Goal: Information Seeking & Learning: Learn about a topic

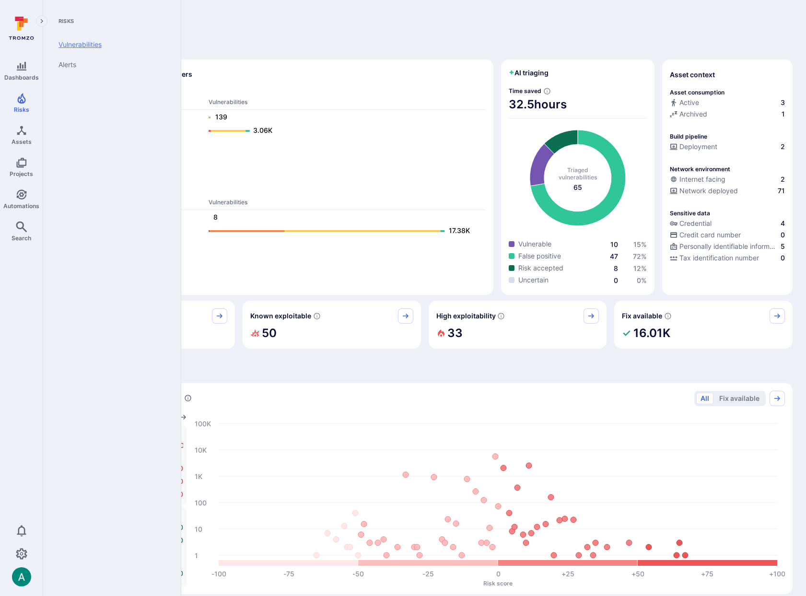
click at [79, 46] on link "Vulnerabilities" at bounding box center [110, 45] width 118 height 20
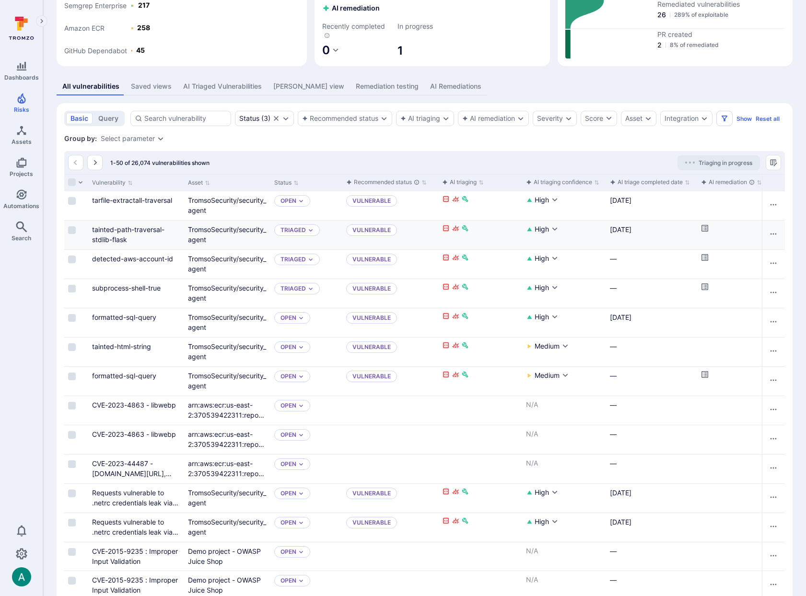
scroll to position [129, 0]
click at [685, 120] on div "Integration" at bounding box center [681, 118] width 34 height 8
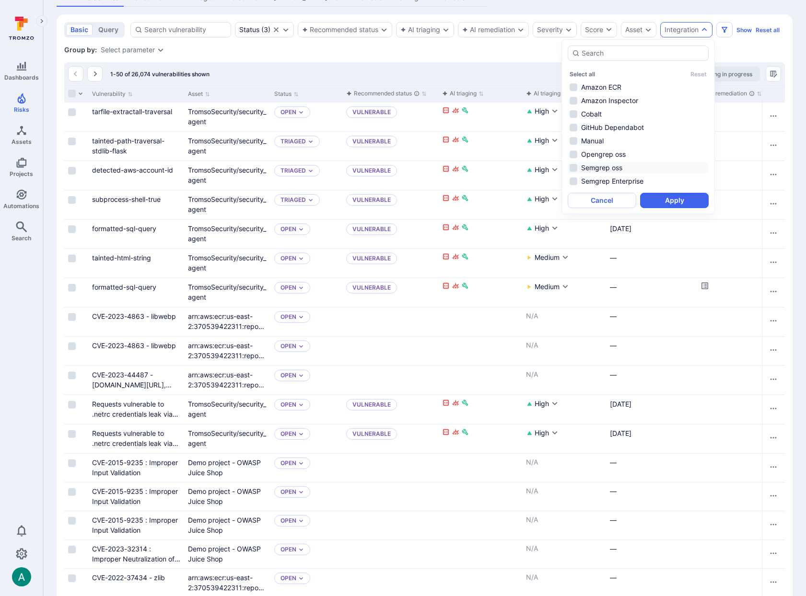
scroll to position [218, 0]
click at [582, 100] on li "Amazon Inspector" at bounding box center [637, 100] width 141 height 12
click at [672, 201] on button "Apply" at bounding box center [674, 199] width 69 height 15
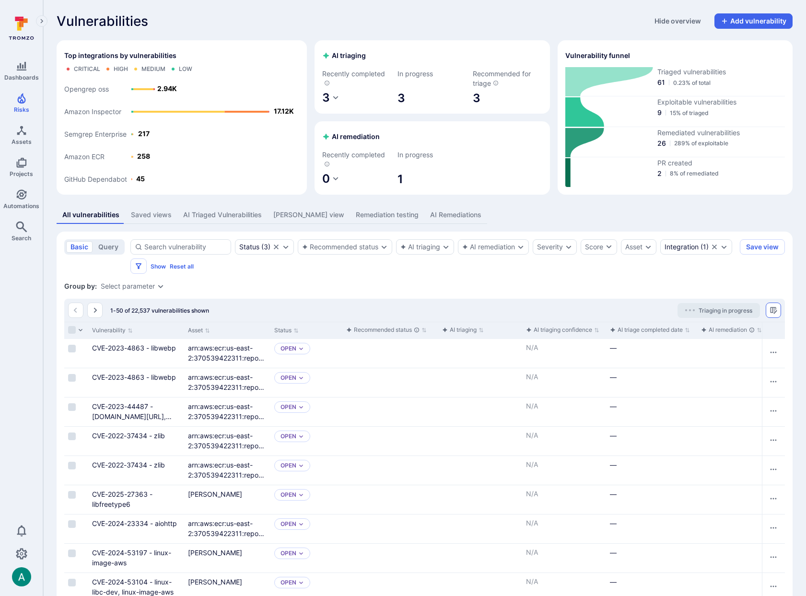
click at [770, 310] on icon "Manage columns" at bounding box center [773, 310] width 7 height 7
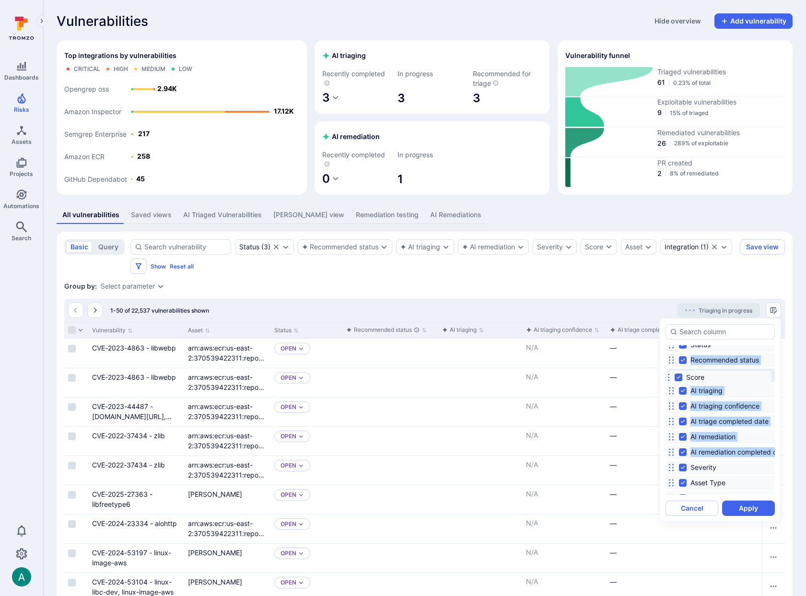
scroll to position [39, 0]
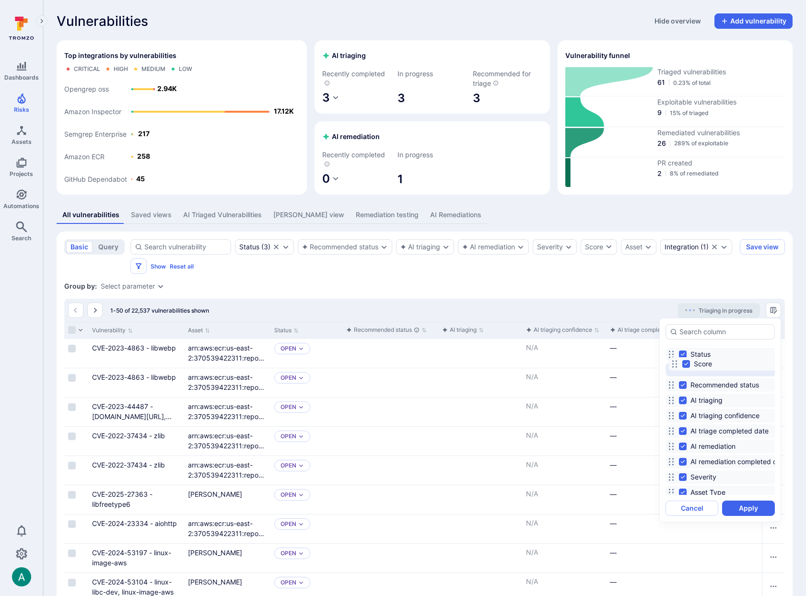
drag, startPoint x: 672, startPoint y: 423, endPoint x: 675, endPoint y: 363, distance: 60.0
click at [675, 363] on circle at bounding box center [675, 363] width 1 height 1
click at [747, 504] on button "Apply" at bounding box center [748, 507] width 53 height 15
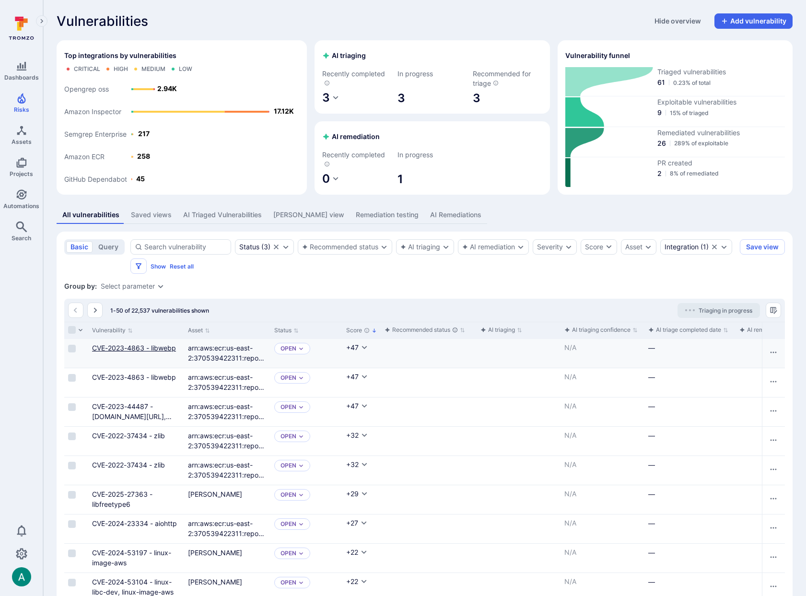
click at [141, 349] on link "CVE-2023-4863 - libwebp" at bounding box center [134, 348] width 84 height 8
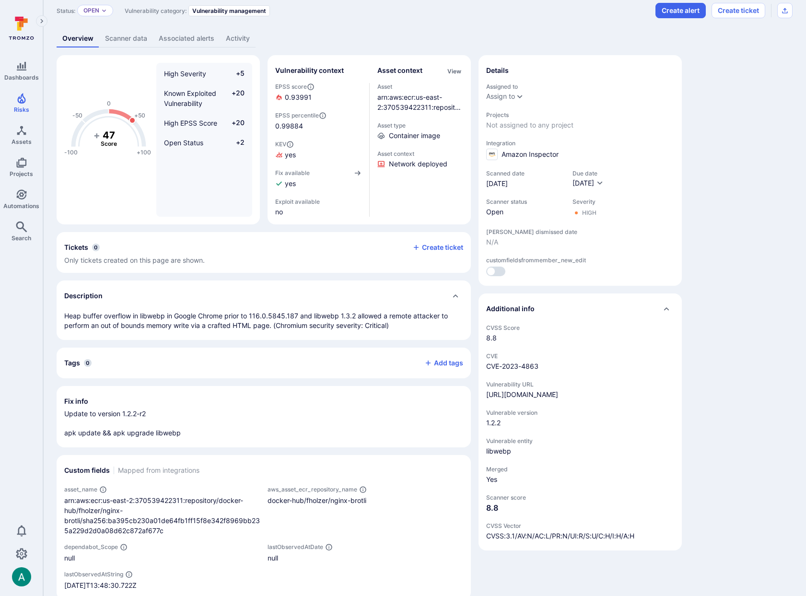
scroll to position [39, 0]
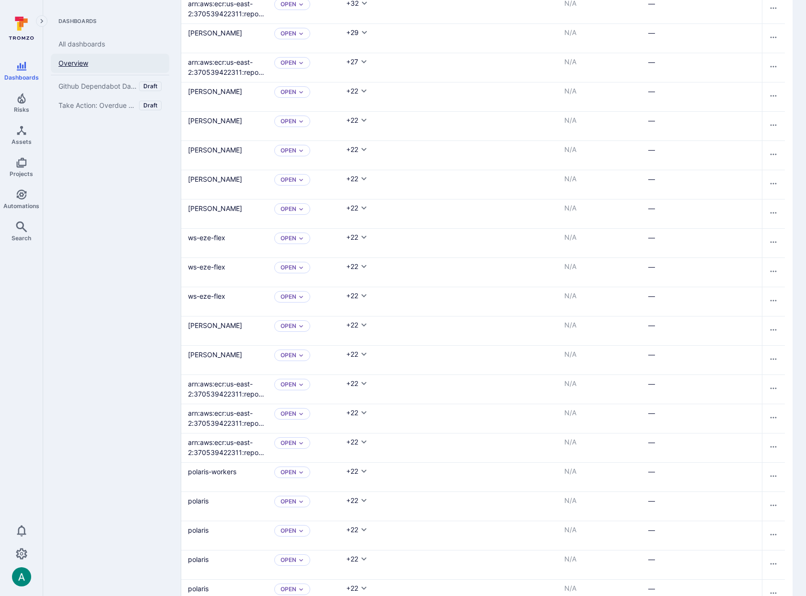
scroll to position [464, 0]
